Goal: Information Seeking & Learning: Learn about a topic

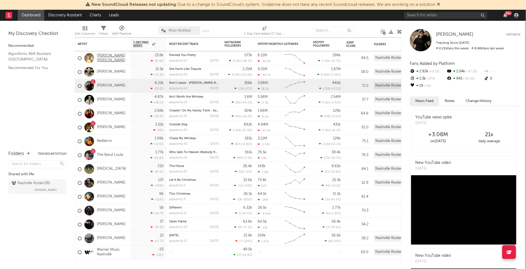
click at [107, 57] on link "[PERSON_NAME] [PERSON_NAME]" at bounding box center [112, 57] width 31 height 9
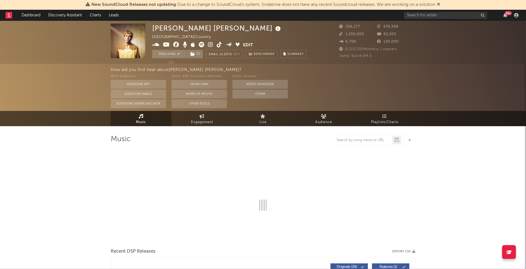
select select "6m"
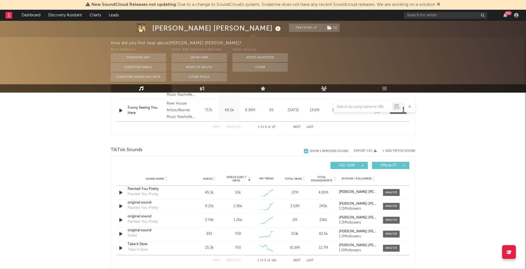
scroll to position [349, 0]
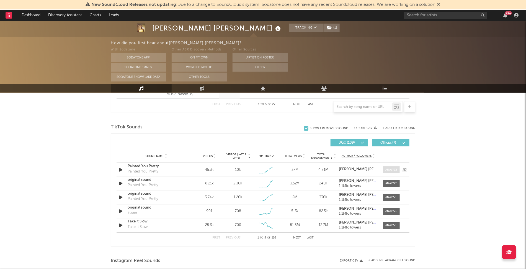
click at [389, 169] on div at bounding box center [392, 170] width 12 height 4
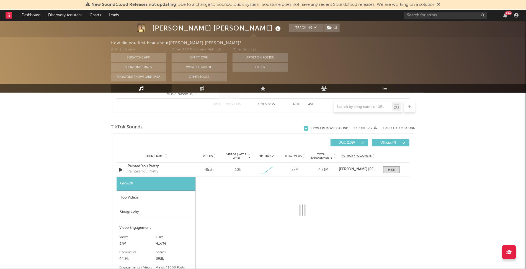
select select "1w"
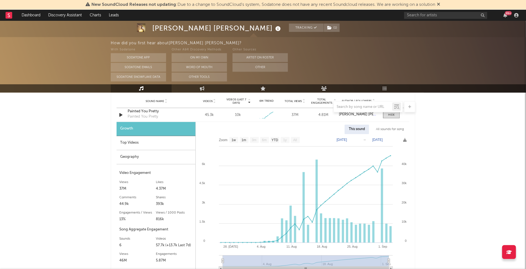
scroll to position [416, 0]
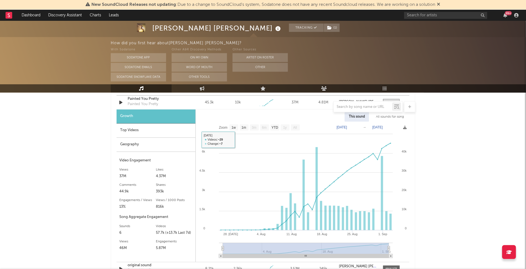
click at [152, 133] on div "Top Videos" at bounding box center [156, 131] width 79 height 14
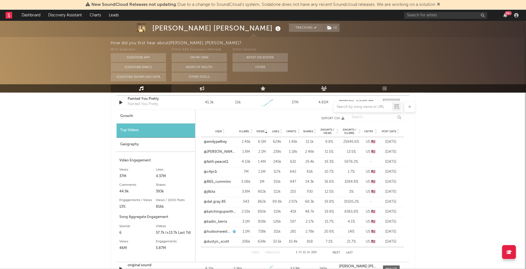
click at [394, 132] on span "Post Date" at bounding box center [389, 131] width 15 height 3
click at [216, 137] on div "User @graceebrooke Fllwrs. 78.2k Views 8.97k Likes 1.31k Cmnts. 5 Shares 24 Eng…" at bounding box center [302, 142] width 203 height 10
click at [217, 141] on link "@[GEOGRAPHIC_DATA]" at bounding box center [220, 142] width 33 height 6
click at [217, 149] on link "@lindseystirex2" at bounding box center [217, 152] width 26 height 6
click at [223, 160] on link "@hudsonwestbrookmusic" at bounding box center [218, 162] width 28 height 6
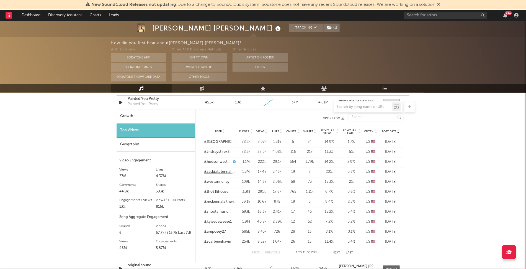
click at [219, 170] on link "@saskiakaterinaherd" at bounding box center [220, 172] width 33 height 6
click at [220, 229] on link "@amposey27" at bounding box center [215, 232] width 22 height 6
click at [219, 244] on link "@scarbeenhavin" at bounding box center [217, 242] width 27 height 6
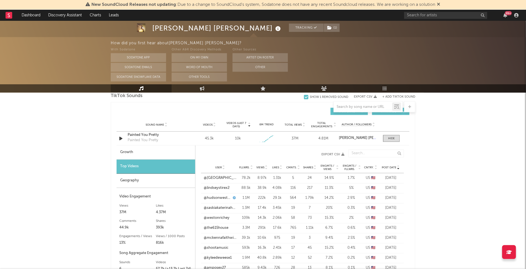
scroll to position [366, 0]
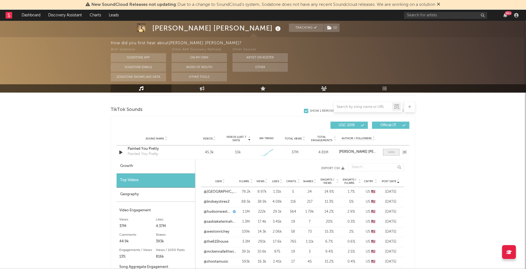
click at [388, 152] on span at bounding box center [391, 152] width 17 height 7
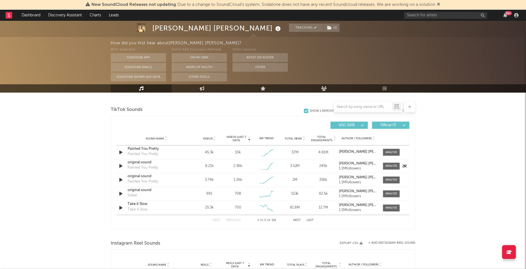
click at [167, 170] on div "original sound Painted You Pretty" at bounding box center [157, 166] width 58 height 13
click at [388, 164] on div at bounding box center [392, 166] width 12 height 4
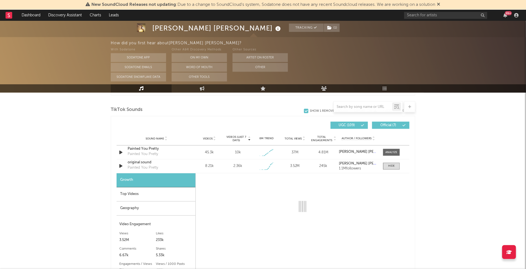
select select "1w"
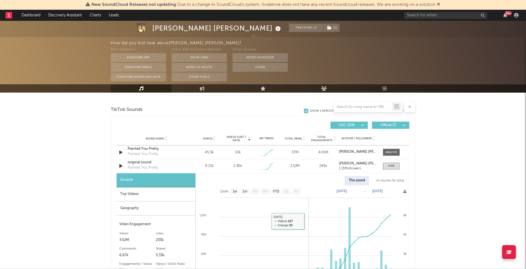
scroll to position [421, 0]
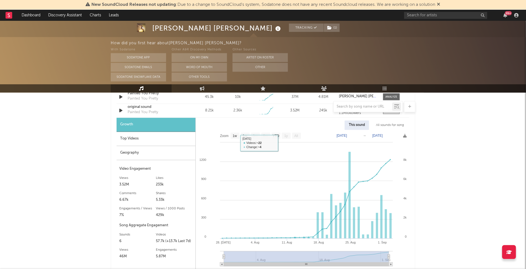
click at [149, 131] on div "Growth" at bounding box center [156, 125] width 79 height 14
click at [149, 135] on div "Top Videos" at bounding box center [156, 139] width 79 height 14
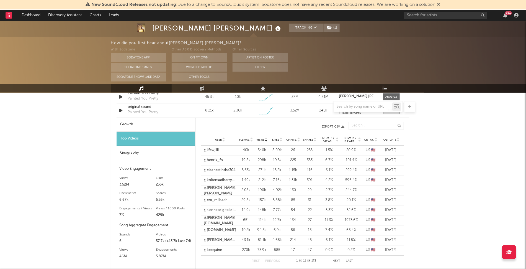
click at [393, 140] on span "Post Date" at bounding box center [389, 139] width 15 height 3
click at [227, 152] on link "@carsonhollis_" at bounding box center [216, 151] width 25 height 6
click at [224, 159] on link "@thesavannahedmonds" at bounding box center [220, 161] width 33 height 6
click at [218, 169] on link "@selfcare.with.kayla" at bounding box center [220, 171] width 33 height 6
click at [227, 181] on link "@officialjae5ive0" at bounding box center [217, 181] width 27 height 6
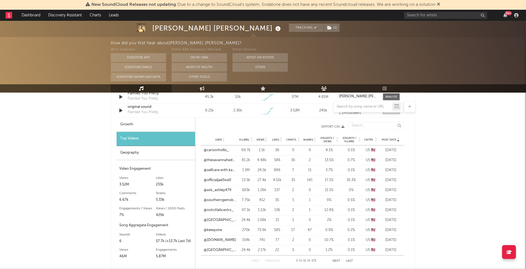
click at [230, 197] on div "User @southerngemsboutique Fllwrs. 7.75k Views 412 Likes 35 Cmnts. 1 Shares 1 E…" at bounding box center [302, 200] width 203 height 10
click at [230, 198] on link "@southerngemsboutique" at bounding box center [220, 201] width 33 height 6
click at [215, 217] on div "User @taylorbatoria Fllwrs. 24.4k Views 1.08k Likes 21 Cmnts. 1 Shares 0 Engmts…" at bounding box center [302, 220] width 203 height 10
click at [216, 220] on link "@[GEOGRAPHIC_DATA]" at bounding box center [220, 220] width 33 height 6
